Goal: Information Seeking & Learning: Check status

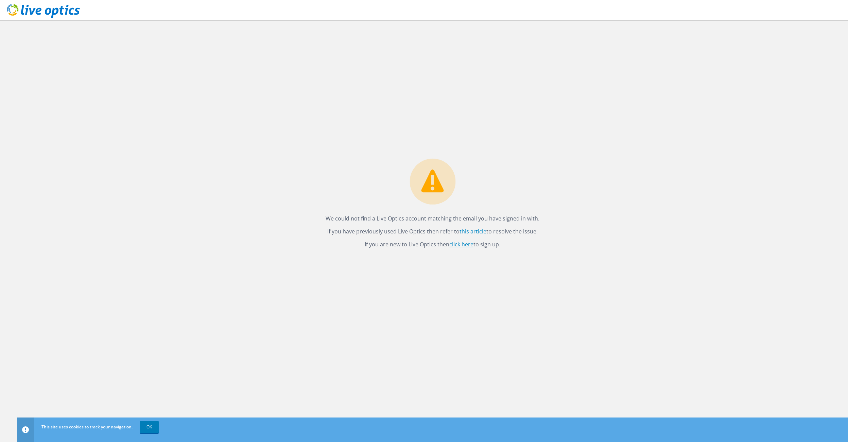
click at [466, 245] on link "click here" at bounding box center [461, 243] width 24 height 7
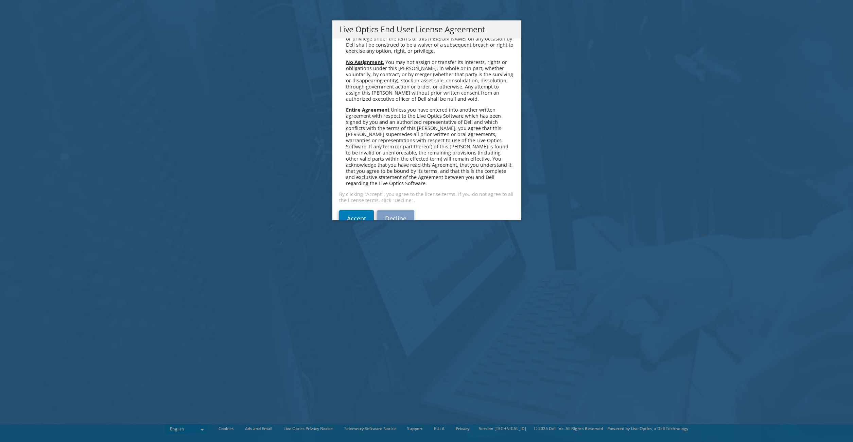
scroll to position [2570, 0]
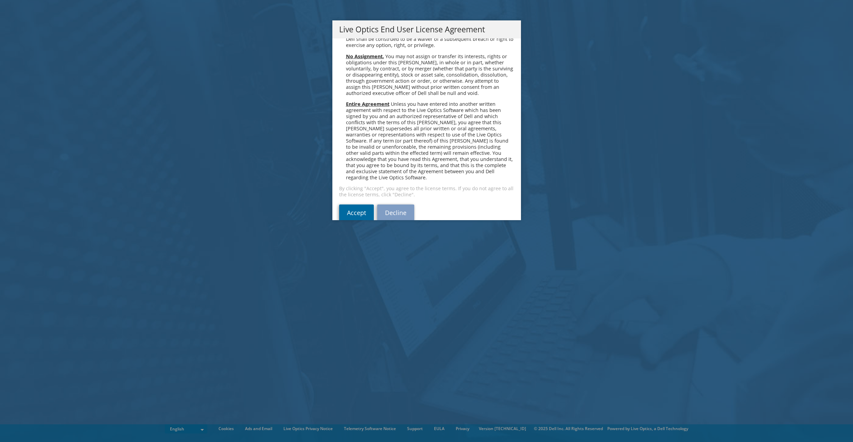
click at [351, 207] on link "Accept" at bounding box center [356, 212] width 35 height 16
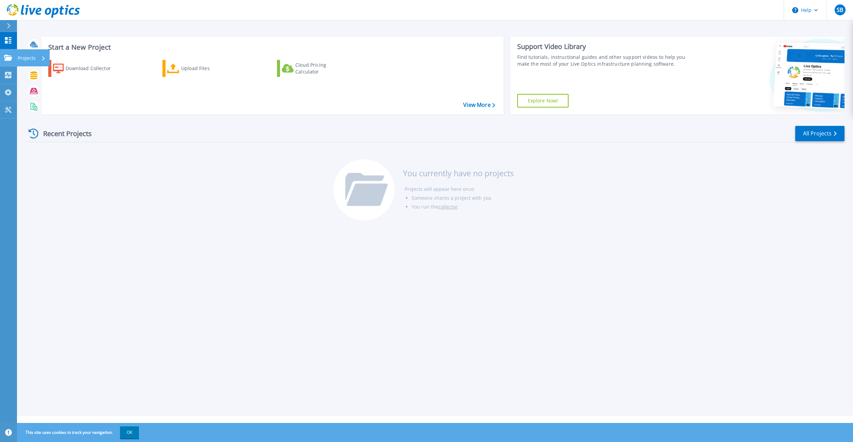
click at [12, 60] on div "Projects" at bounding box center [20, 58] width 32 height 6
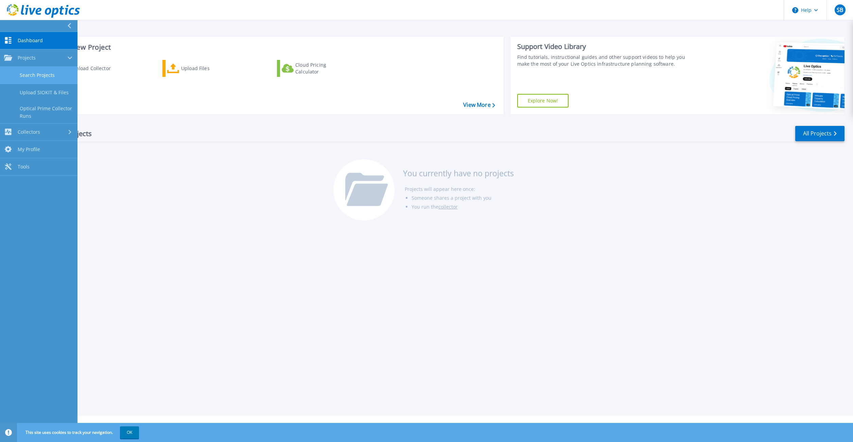
click at [30, 74] on link "Search Projects" at bounding box center [38, 75] width 77 height 17
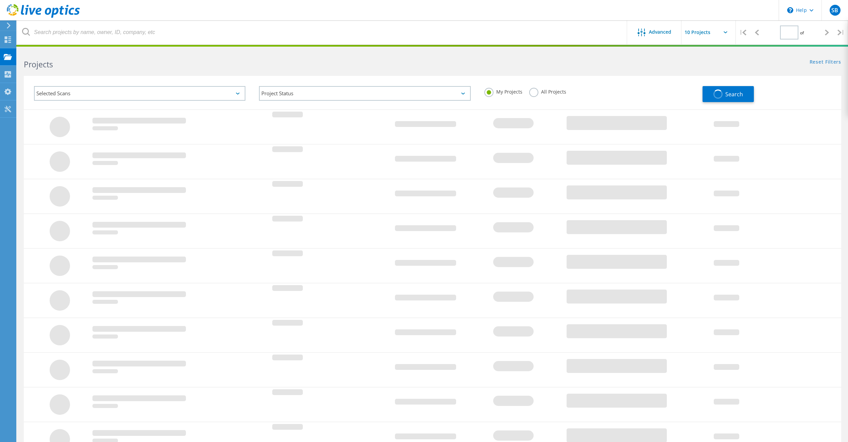
type input "1"
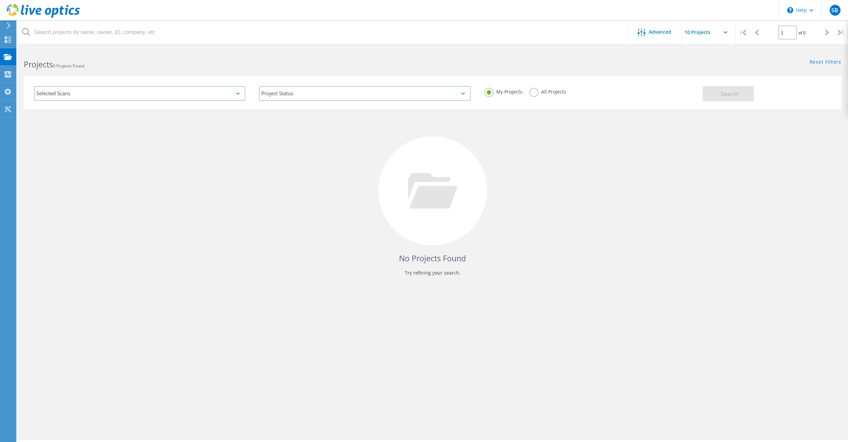
click at [237, 94] on icon at bounding box center [238, 93] width 4 height 2
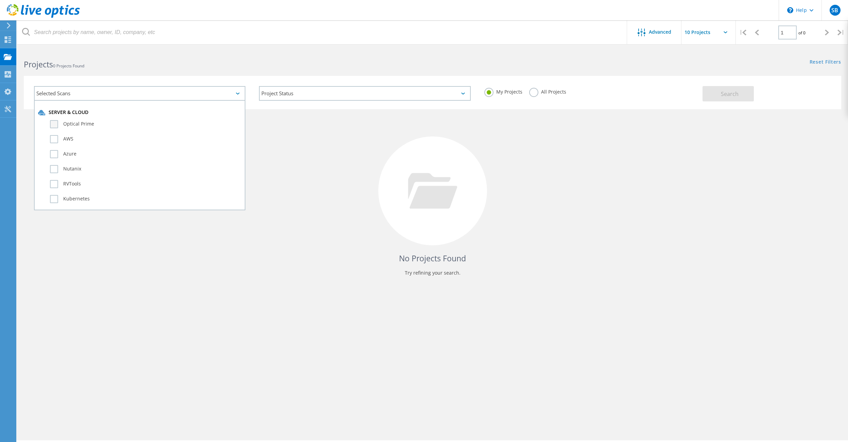
click at [53, 125] on label "Optical Prime" at bounding box center [145, 124] width 191 height 8
click at [0, 0] on input "Optical Prime" at bounding box center [0, 0] width 0 height 0
click at [741, 97] on button "Search" at bounding box center [728, 93] width 51 height 15
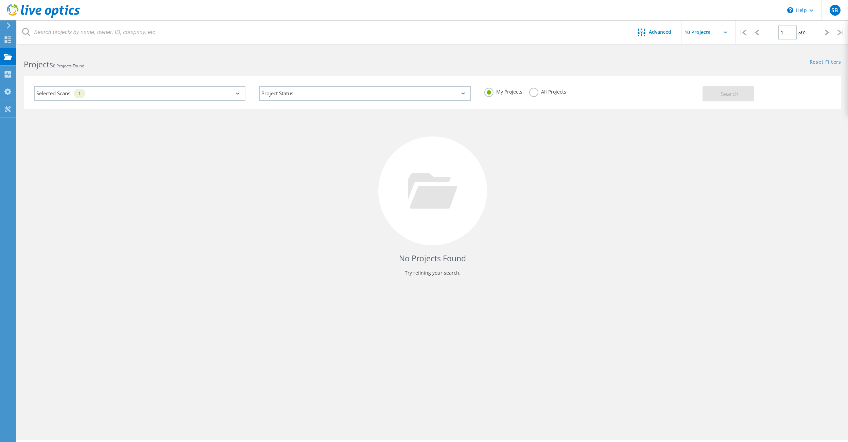
drag, startPoint x: 535, startPoint y: 93, endPoint x: 544, endPoint y: 96, distance: 9.8
click at [535, 93] on label "All Projects" at bounding box center [547, 91] width 37 height 6
click at [0, 0] on input "All Projects" at bounding box center [0, 0] width 0 height 0
click at [742, 100] on button "Search" at bounding box center [728, 93] width 51 height 15
click at [5, 40] on icon at bounding box center [8, 39] width 8 height 6
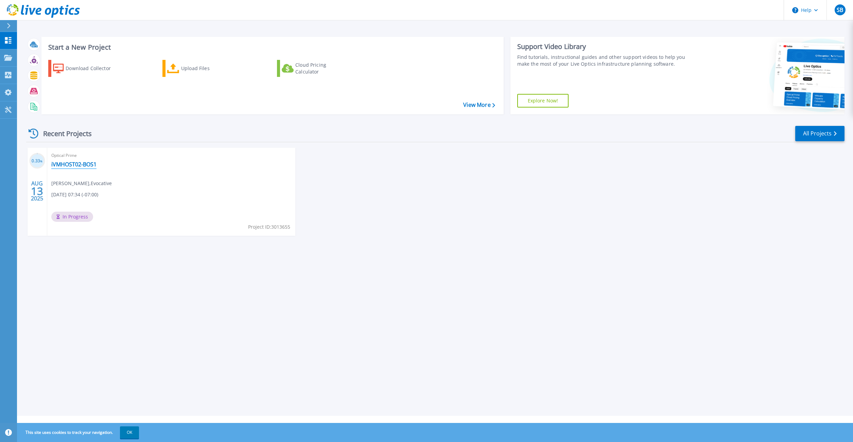
click at [73, 166] on link "iVMHOST02-BOS1" at bounding box center [73, 164] width 45 height 7
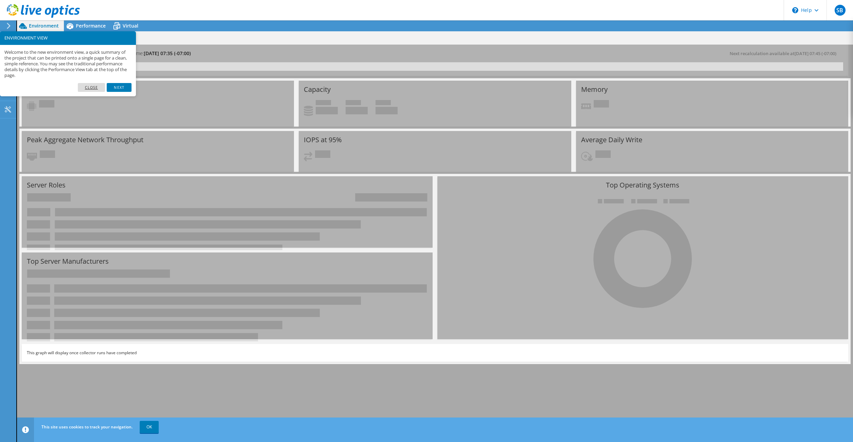
click at [95, 87] on link "Close" at bounding box center [92, 87] width 28 height 9
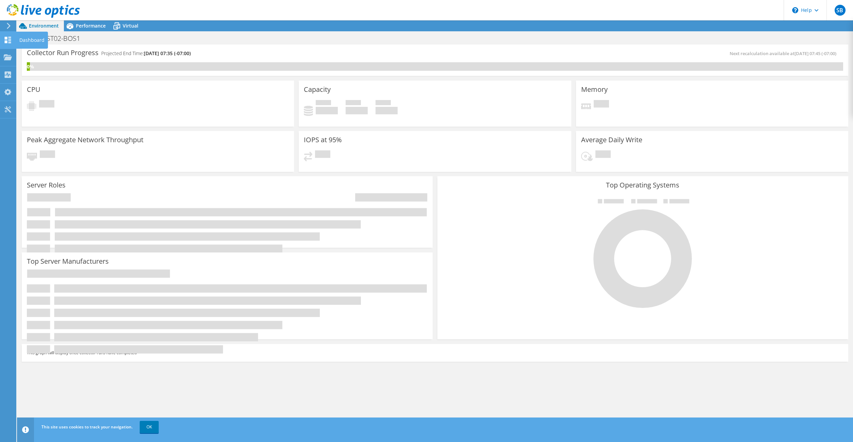
click at [5, 41] on use at bounding box center [8, 40] width 6 height 6
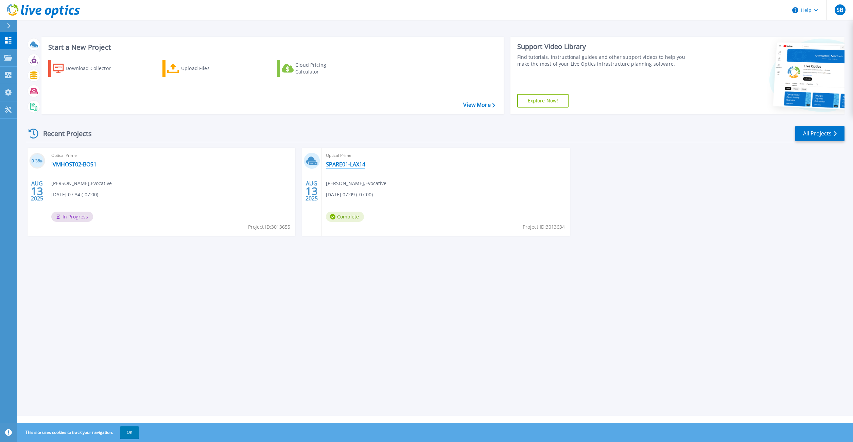
click at [348, 163] on link "SPARE01-LAX14" at bounding box center [345, 164] width 39 height 7
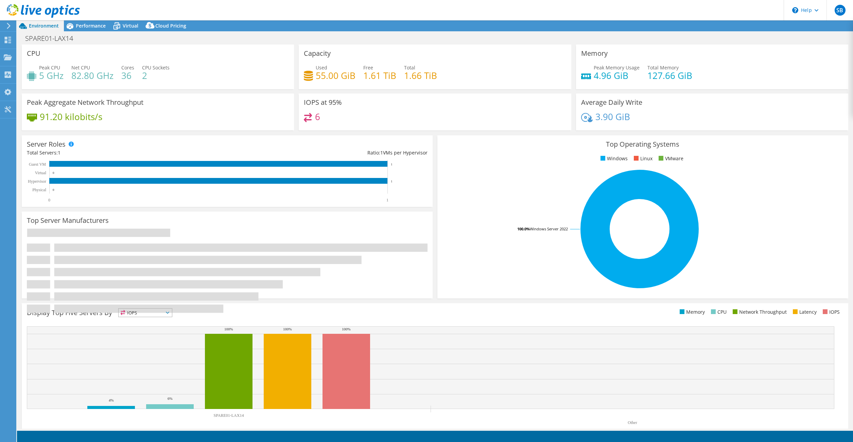
select select "USD"
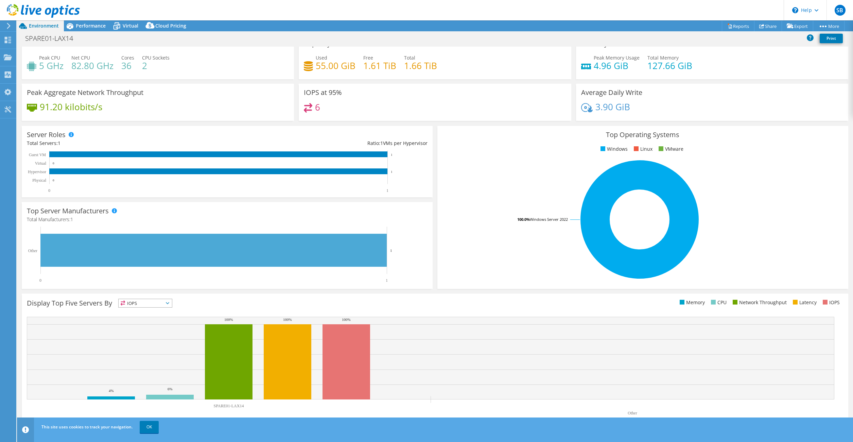
scroll to position [12, 0]
click at [93, 27] on span "Performance" at bounding box center [91, 25] width 30 height 6
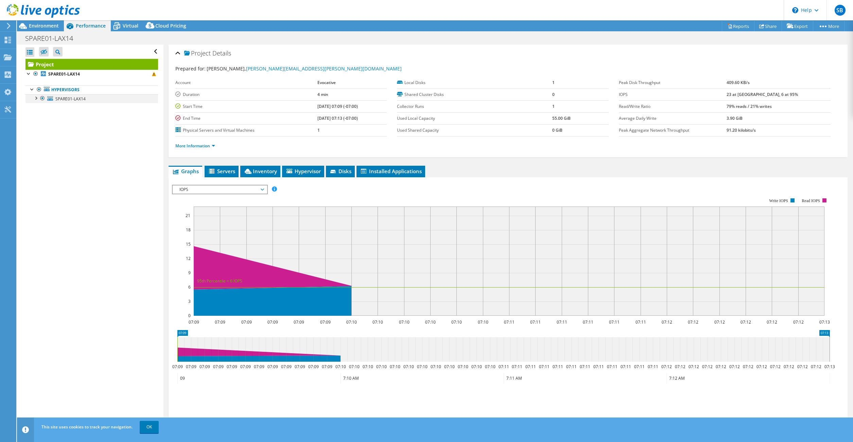
click at [36, 100] on div at bounding box center [35, 97] width 7 height 7
click at [152, 75] on span at bounding box center [154, 74] width 4 height 4
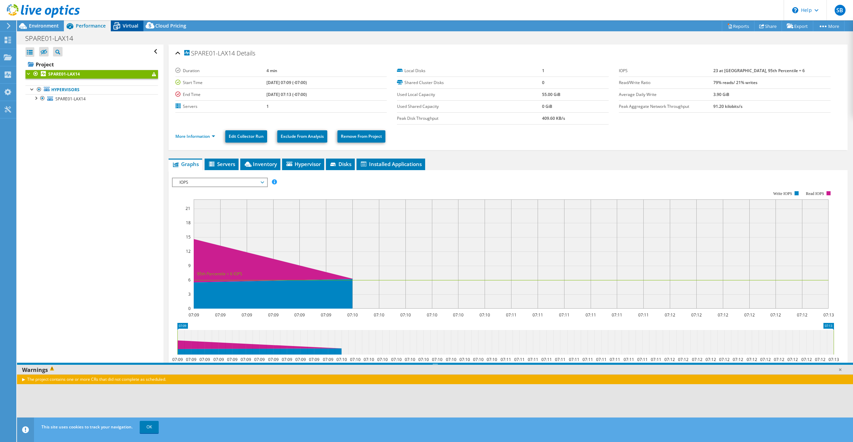
click at [121, 29] on icon at bounding box center [117, 26] width 12 height 12
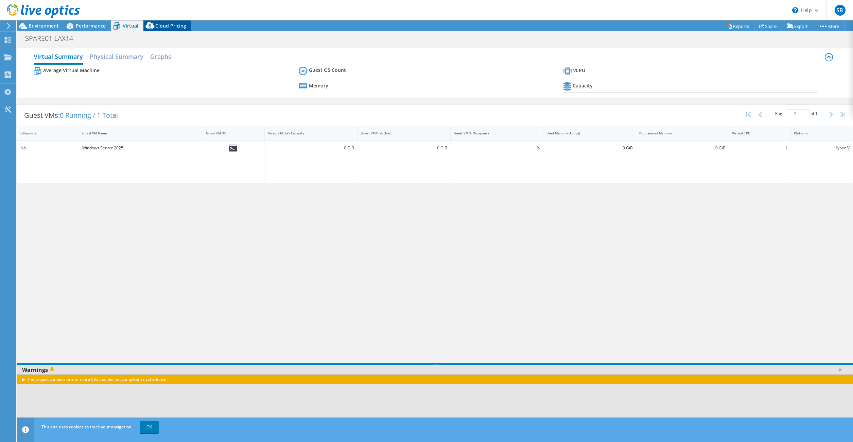
click at [173, 27] on span "Cloud Pricing" at bounding box center [170, 25] width 31 height 6
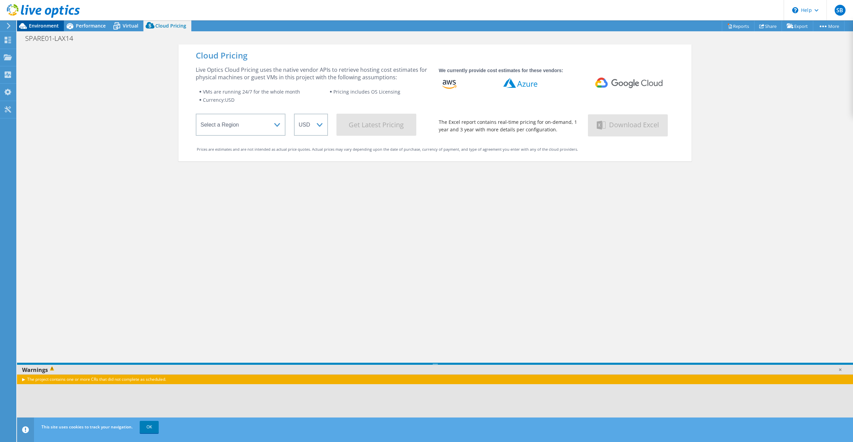
click at [30, 25] on span "Environment" at bounding box center [44, 25] width 30 height 6
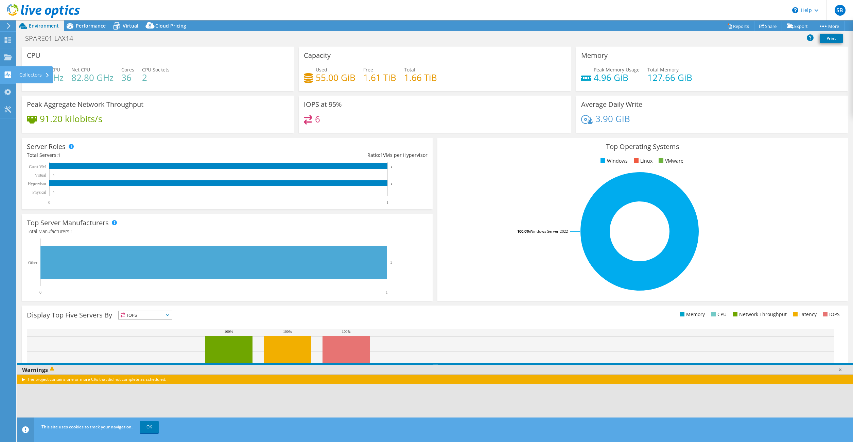
click at [8, 75] on icon at bounding box center [8, 74] width 8 height 6
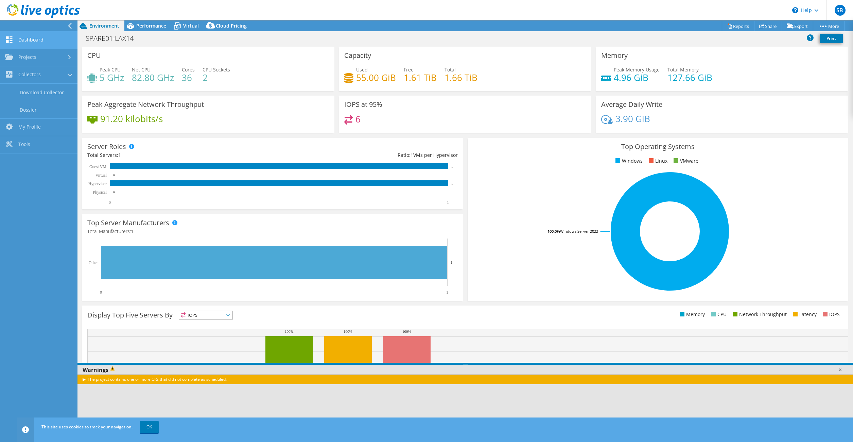
click at [18, 40] on link "Dashboard" at bounding box center [38, 40] width 77 height 17
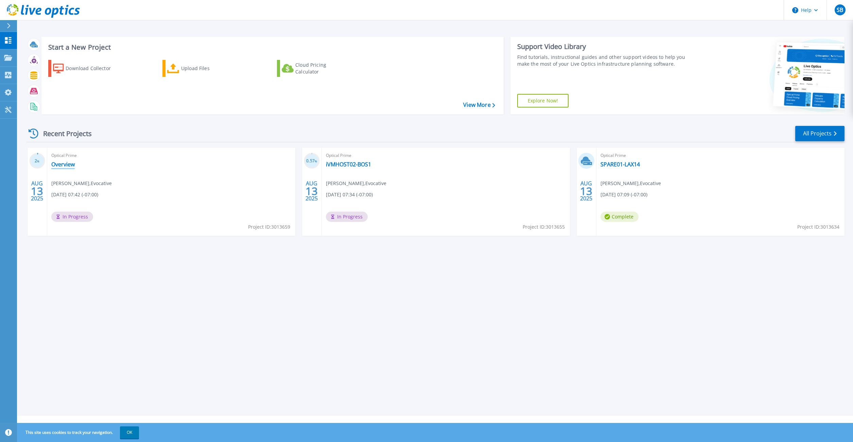
click at [69, 166] on link "Overview" at bounding box center [62, 164] width 23 height 7
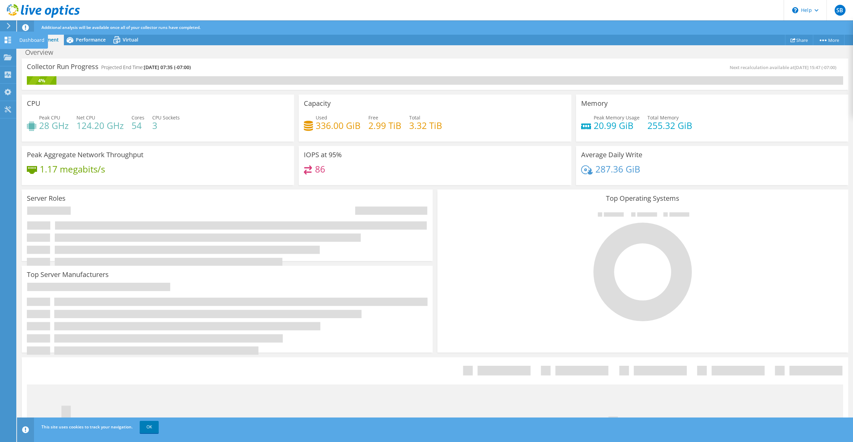
click at [9, 40] on use at bounding box center [8, 40] width 6 height 6
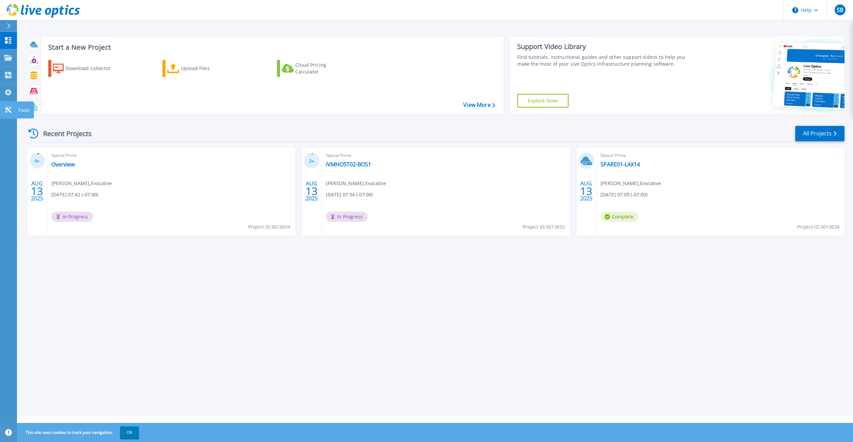
click at [11, 106] on icon at bounding box center [8, 109] width 8 height 6
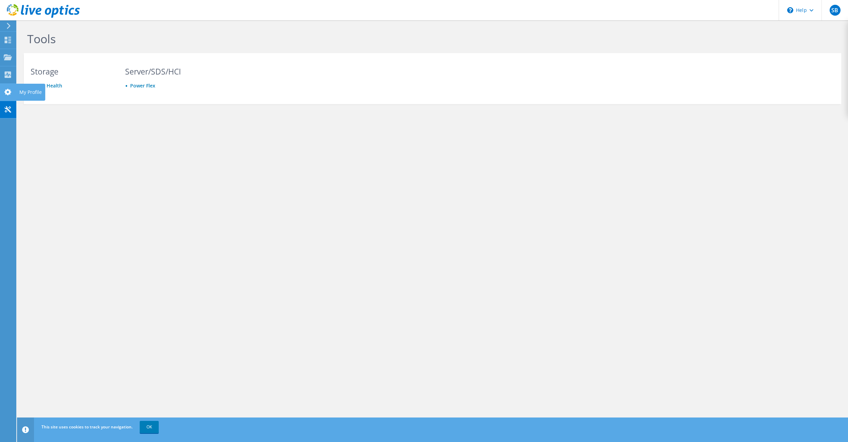
click at [7, 95] on div at bounding box center [8, 92] width 8 height 7
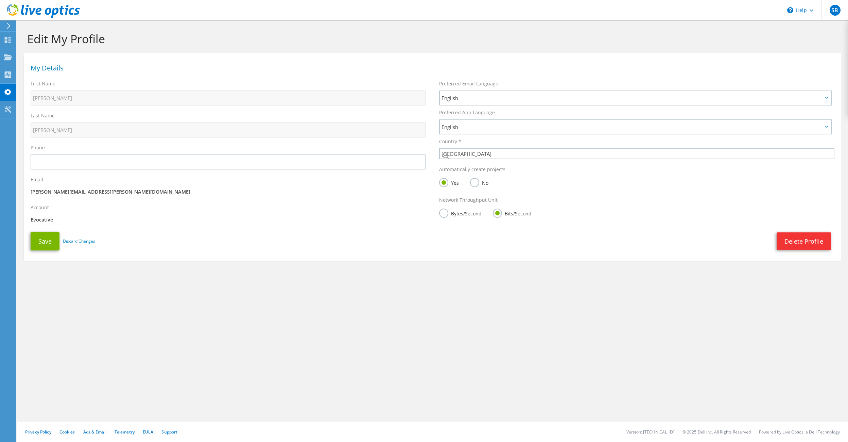
select select "224"
click at [10, 79] on div at bounding box center [8, 75] width 8 height 7
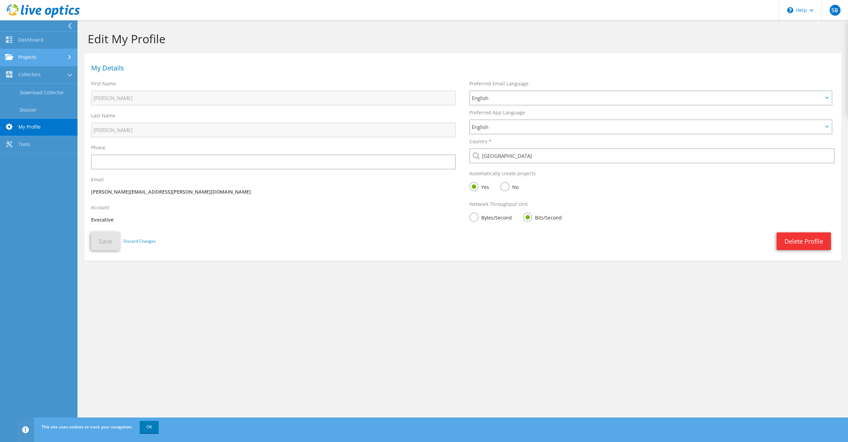
click at [26, 60] on link "Projects" at bounding box center [38, 57] width 77 height 17
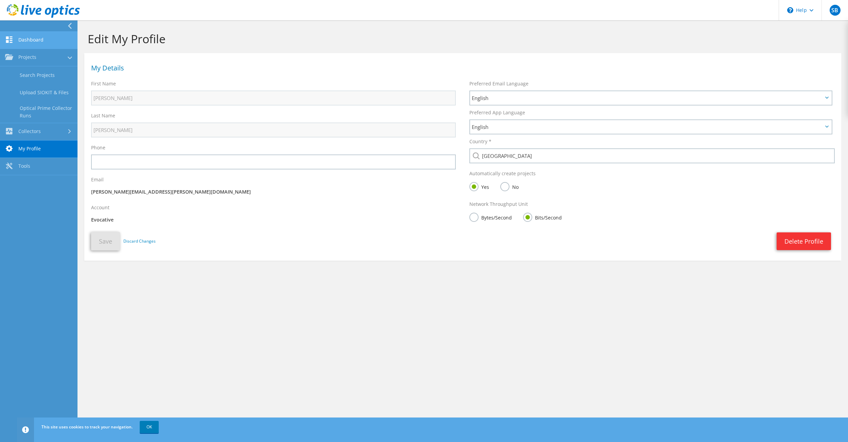
click at [30, 38] on link "Dashboard" at bounding box center [38, 40] width 77 height 17
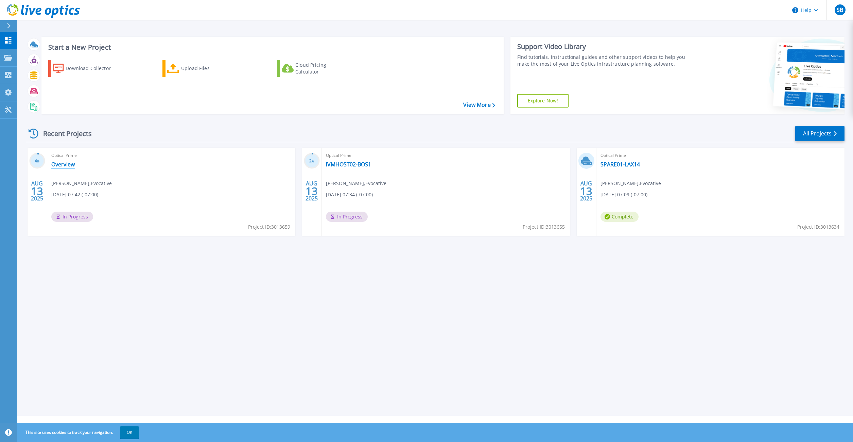
click at [69, 164] on link "Overview" at bounding box center [62, 164] width 23 height 7
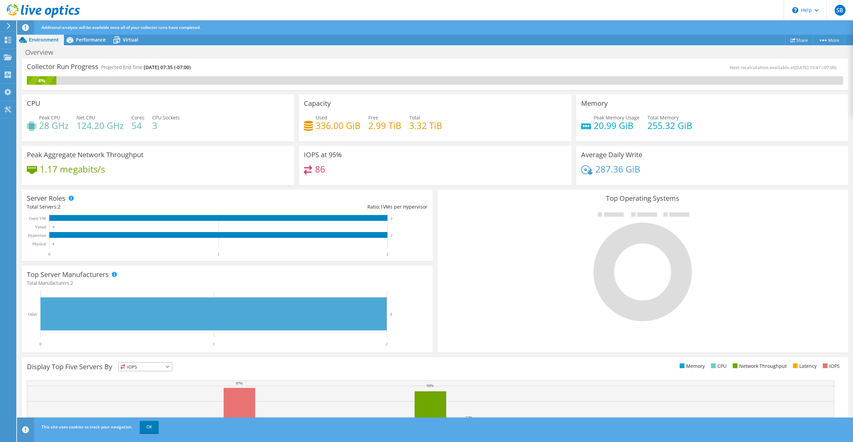
scroll to position [71, 0]
